Goal: Transaction & Acquisition: Purchase product/service

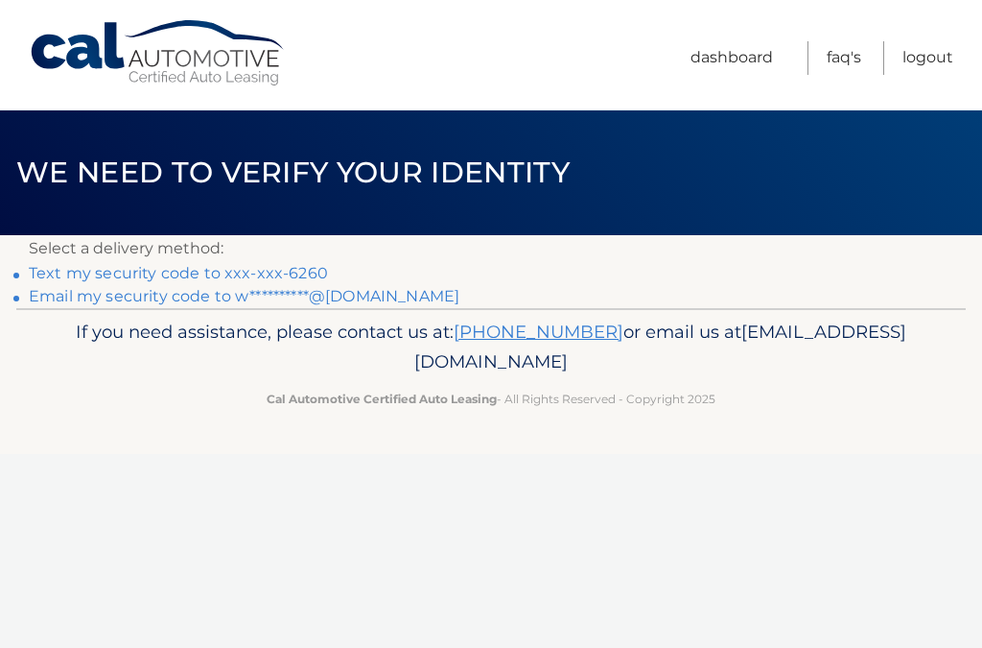
click at [304, 271] on link "Text my security code to xxx-xxx-6260" at bounding box center [178, 273] width 299 height 18
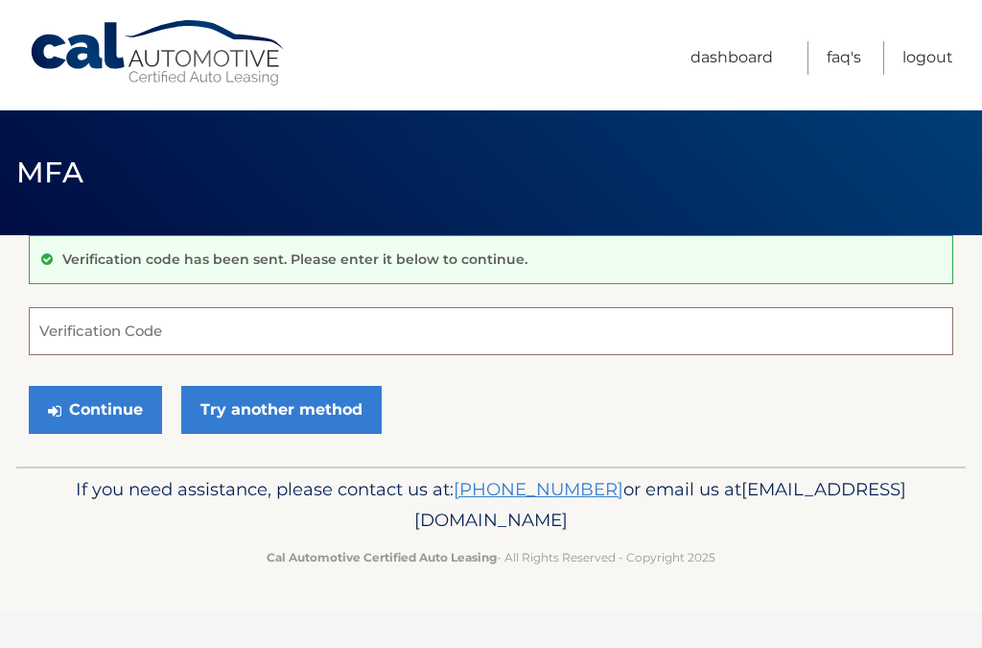
click at [106, 333] on input "Verification Code" at bounding box center [491, 331] width 925 height 48
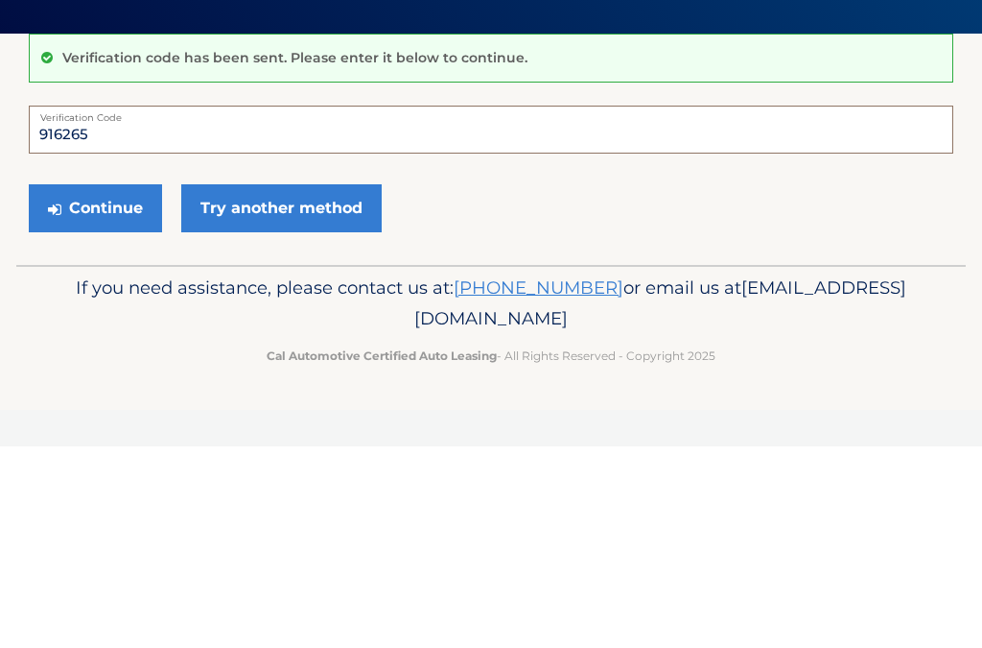
type input "916265"
click at [82, 386] on button "Continue" at bounding box center [95, 410] width 133 height 48
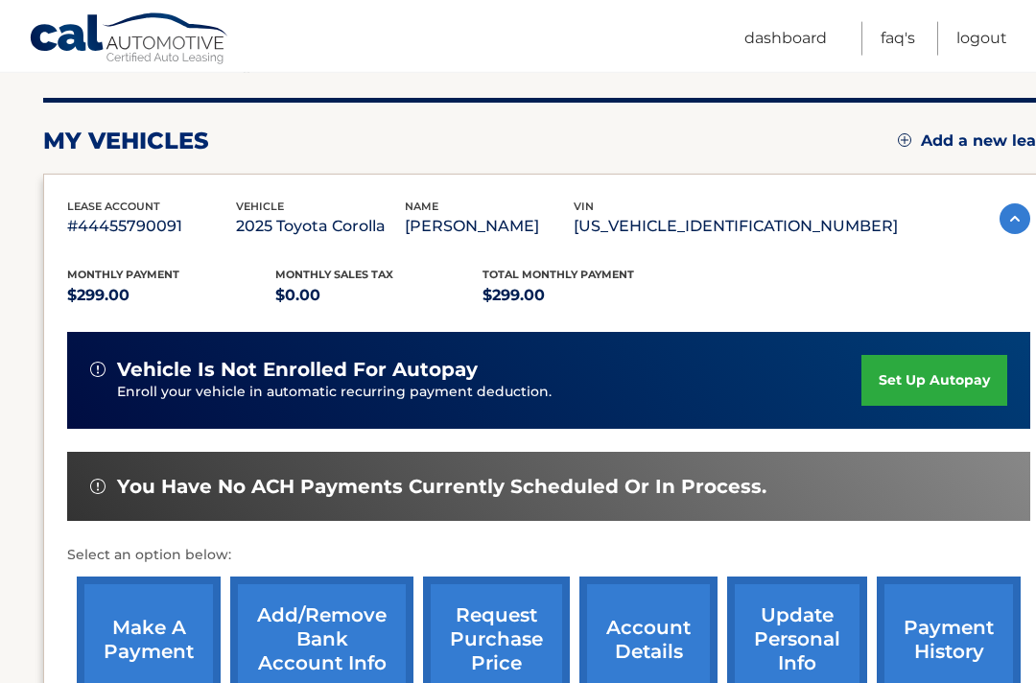
scroll to position [241, 0]
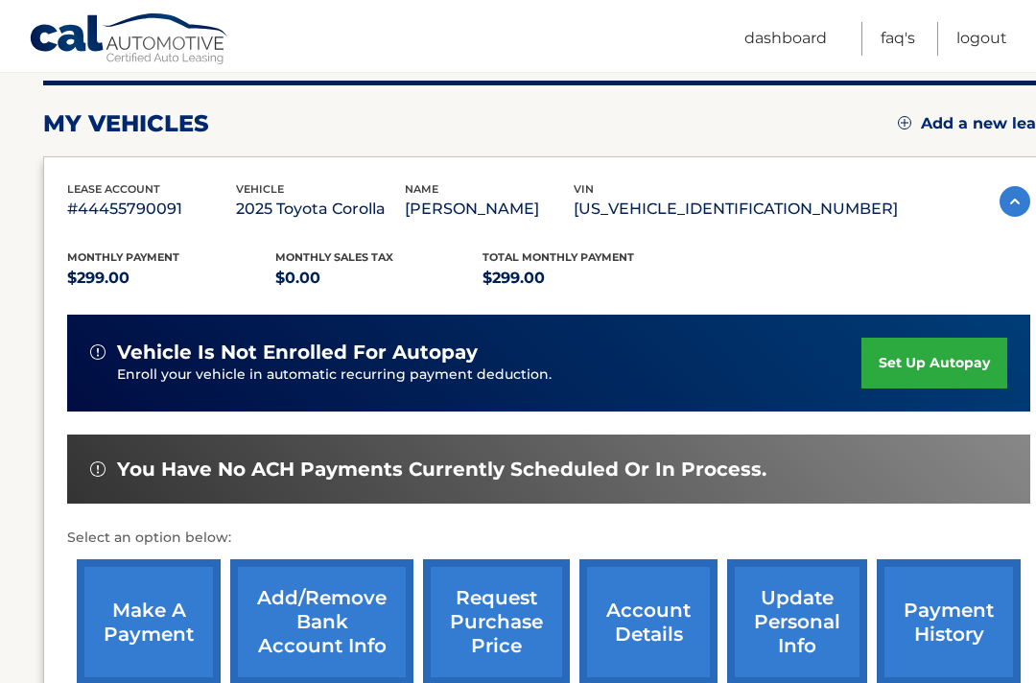
click at [152, 621] on link "make a payment" at bounding box center [149, 622] width 144 height 126
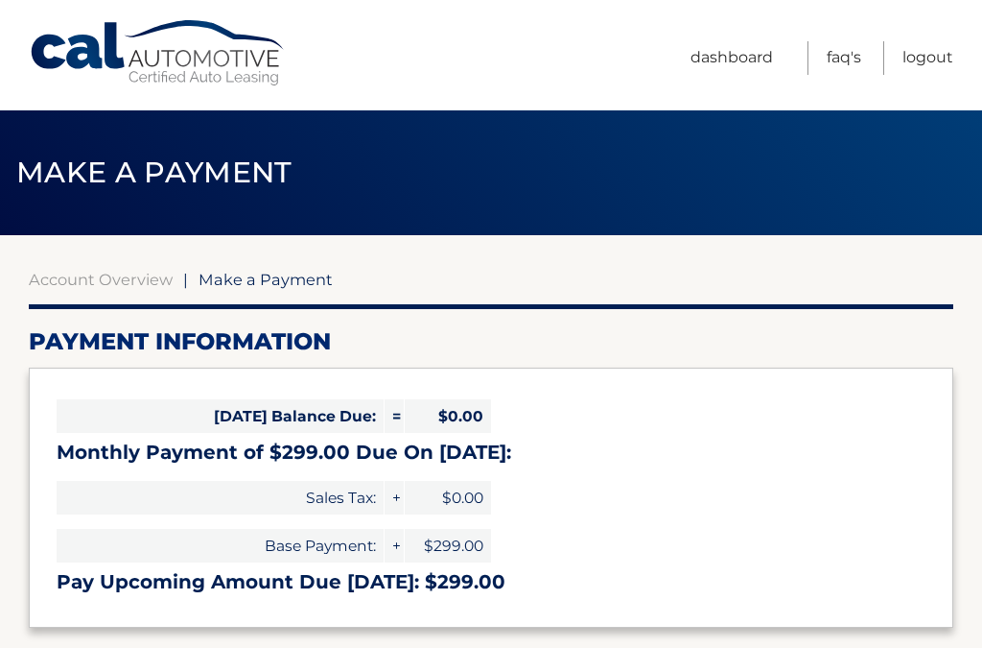
select select "OWJjMTQ3M2ItNTU5Ny00YWZhLWEzNWYtMTg5YjBlZGMxYmJj"
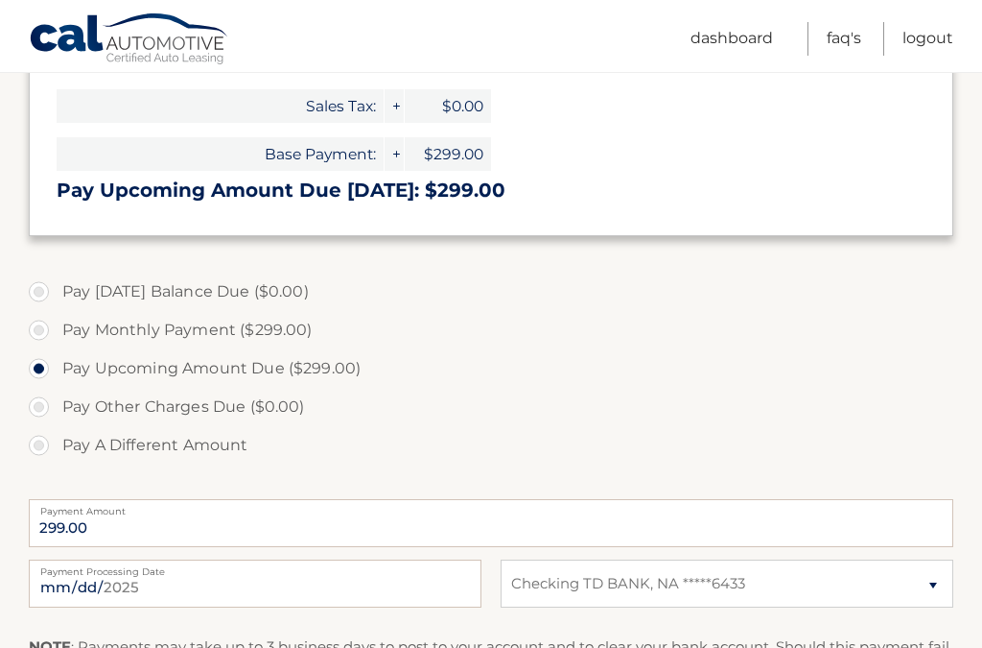
scroll to position [397, 0]
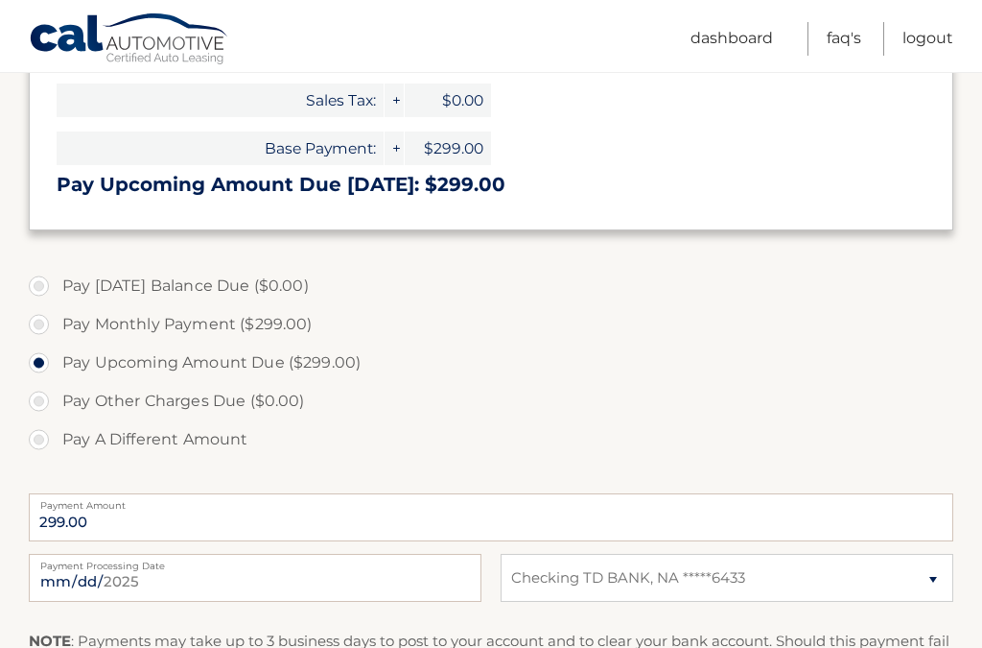
click at [48, 440] on label "Pay A Different Amount" at bounding box center [491, 439] width 925 height 38
click at [48, 440] on input "Pay A Different Amount" at bounding box center [45, 435] width 19 height 31
radio input "true"
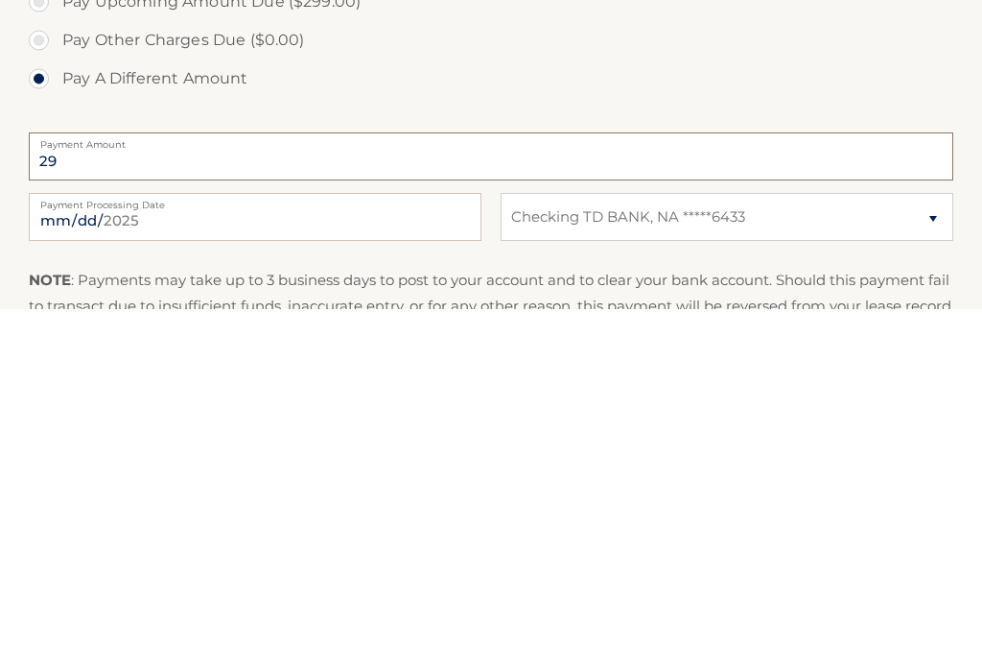
type input "299"
type input "299.00"
click at [376, 532] on input "2025-09-30" at bounding box center [255, 556] width 453 height 48
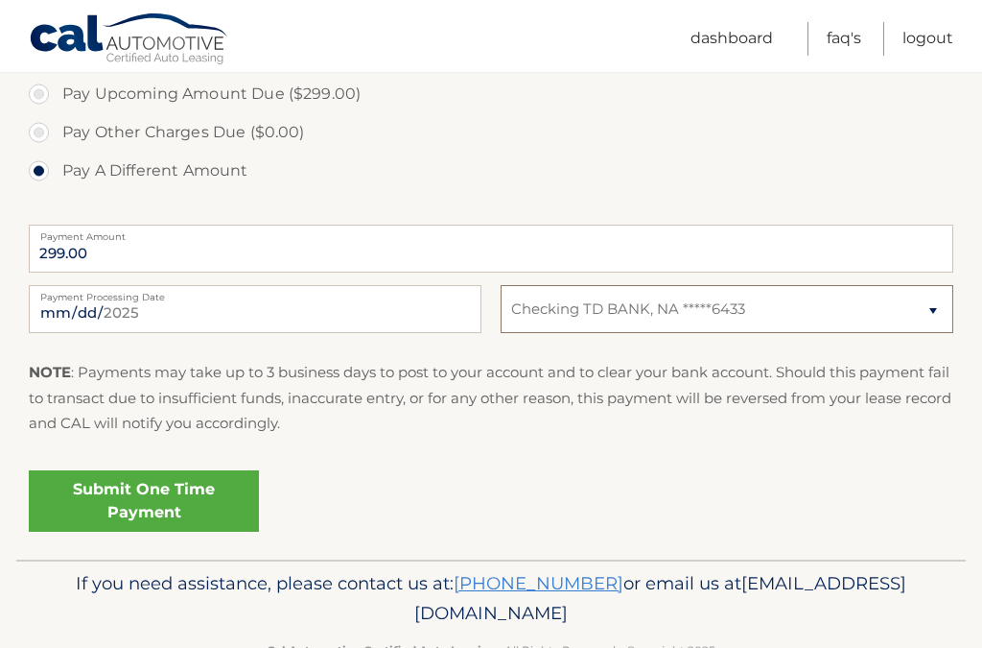
click at [932, 308] on select "Select Bank Account Checking TD BANK, NA *****6433" at bounding box center [727, 309] width 453 height 48
click at [174, 493] on link "Submit One Time Payment" at bounding box center [144, 500] width 230 height 61
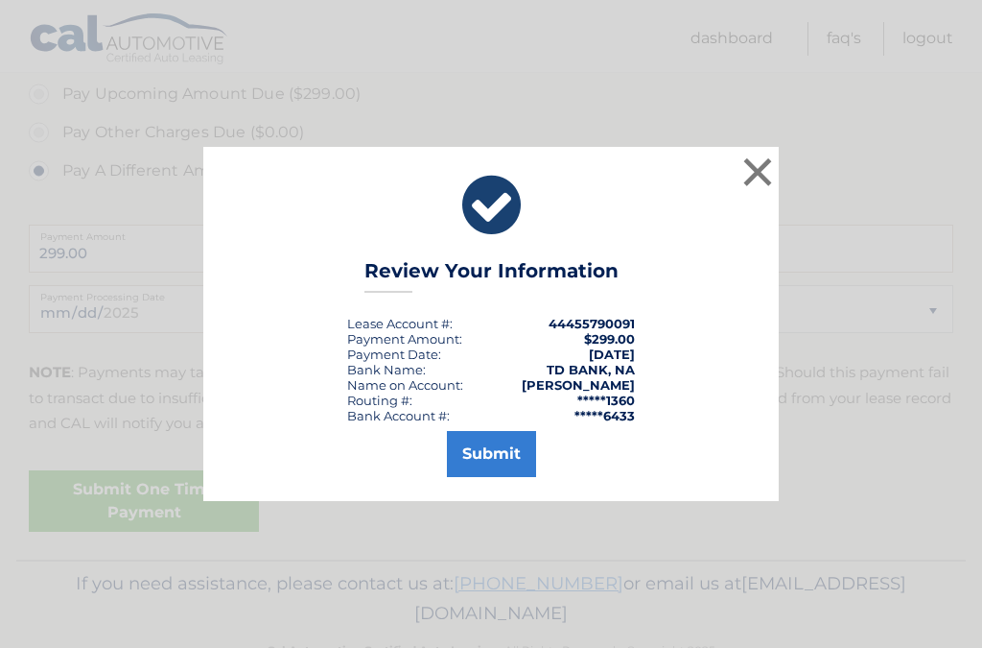
click at [498, 477] on button "Submit" at bounding box center [491, 454] width 89 height 46
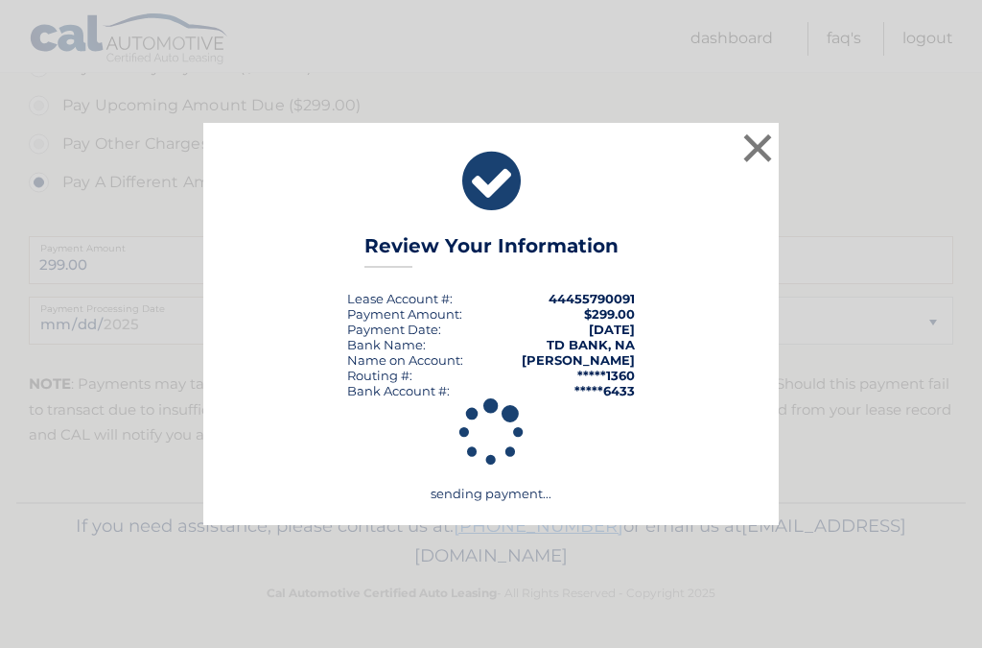
scroll to position [597, 0]
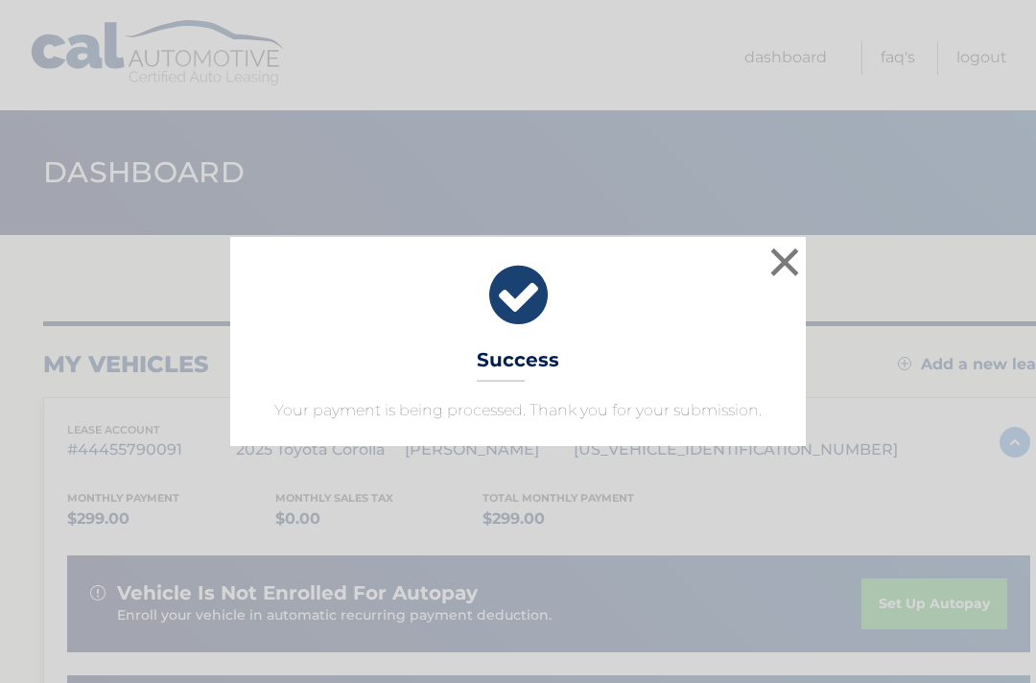
scroll to position [5, 0]
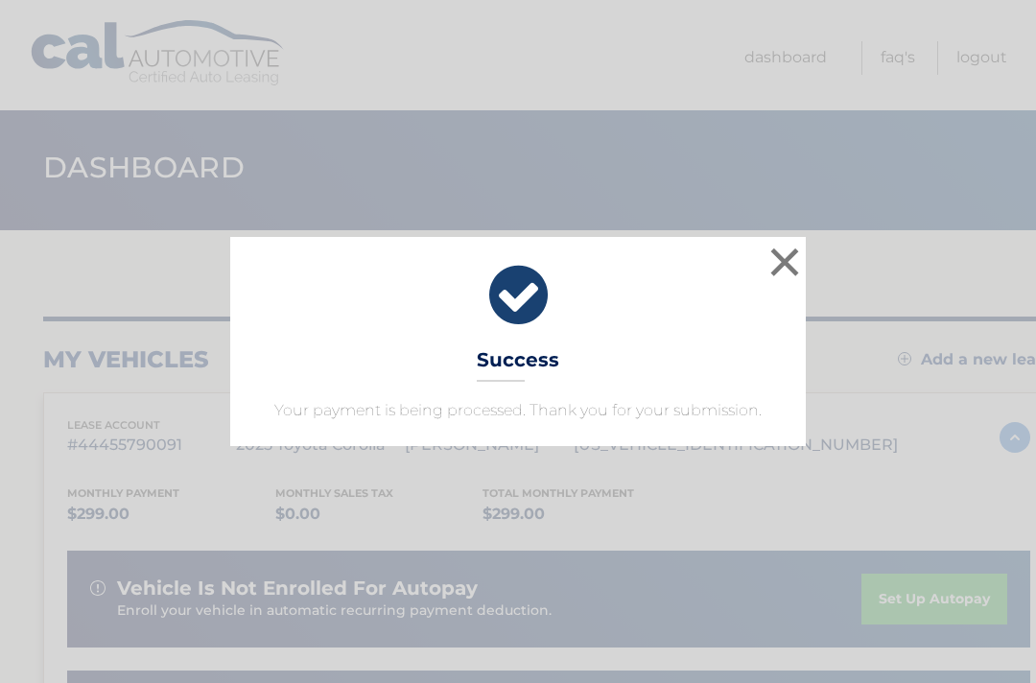
click at [803, 260] on button "×" at bounding box center [784, 262] width 38 height 38
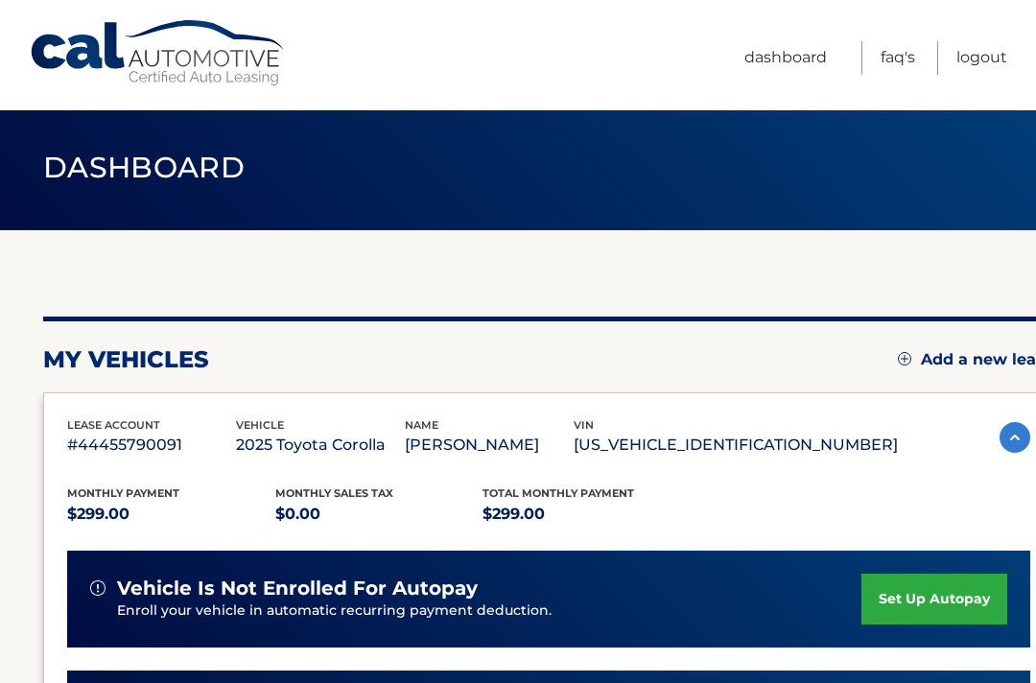
click at [989, 65] on link "Logout" at bounding box center [981, 58] width 51 height 34
